Goal: Task Accomplishment & Management: Use online tool/utility

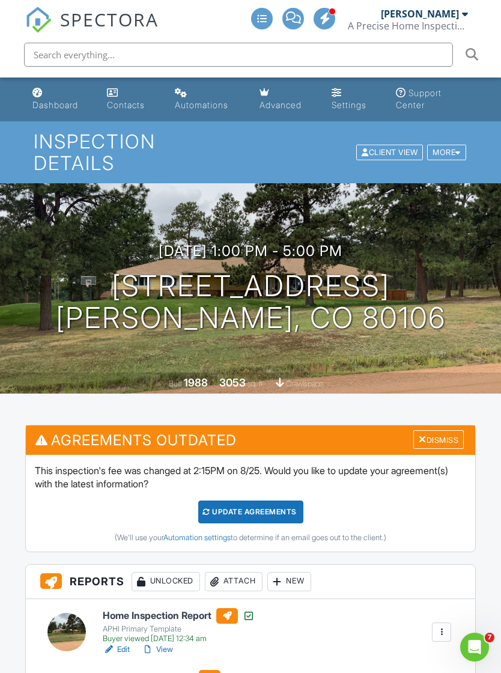
scroll to position [106, 0]
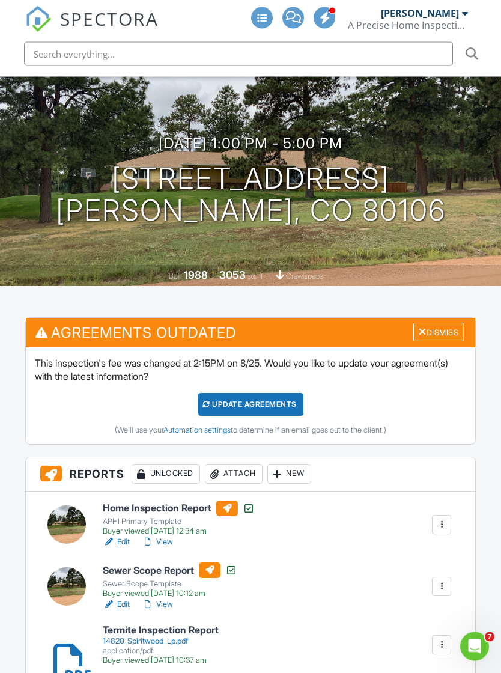
click at [246, 465] on div "Attach" at bounding box center [234, 474] width 58 height 19
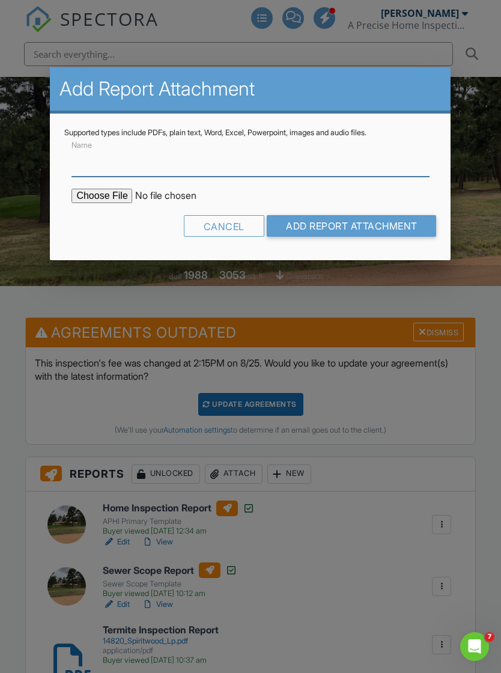
click at [245, 176] on input "Name" at bounding box center [251, 161] width 358 height 29
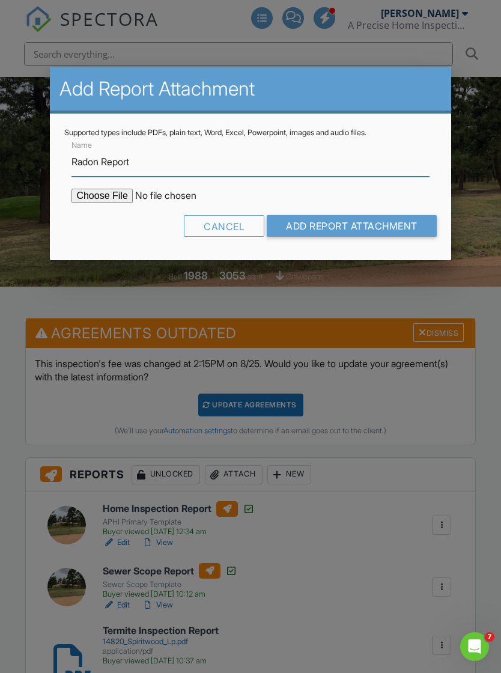
type input "Radon Report"
click at [97, 201] on input "file" at bounding box center [174, 196] width 204 height 14
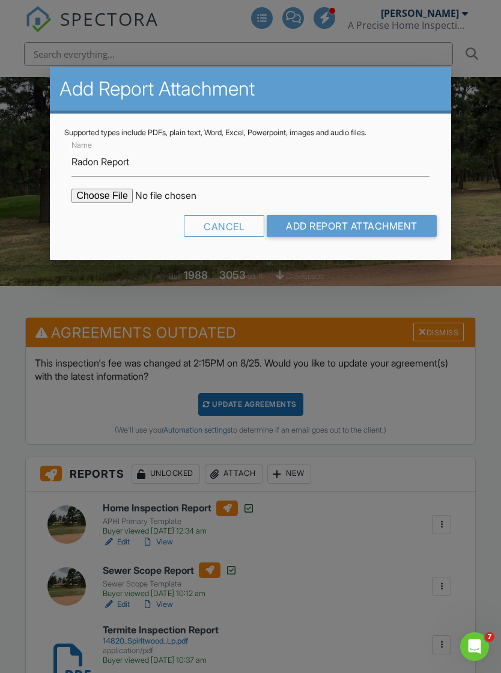
type input "C:\fakepath\Spiritwood Loop.pdf"
click at [390, 224] on input "Add Report Attachment" at bounding box center [352, 226] width 170 height 22
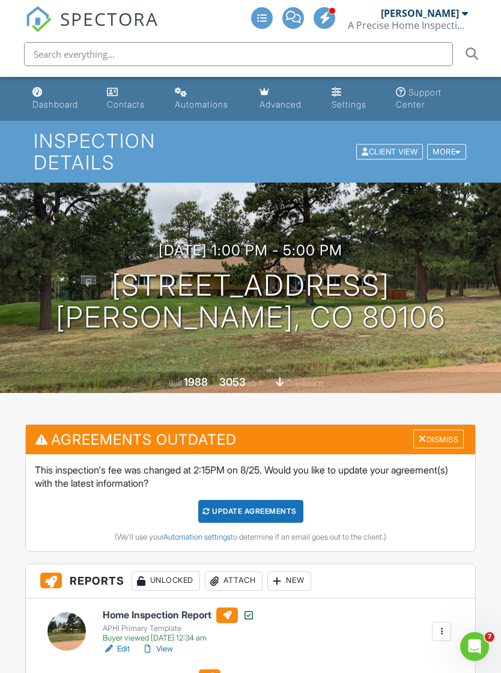
click at [44, 103] on div "Dashboard" at bounding box center [55, 104] width 46 height 10
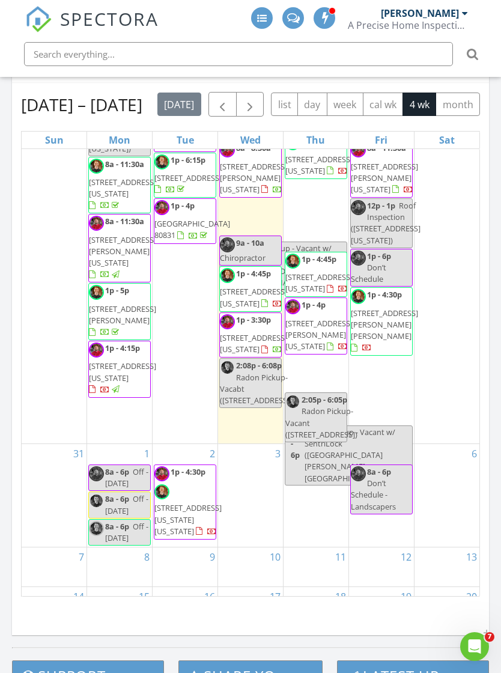
scroll to position [85, 0]
